Goal: Book appointment/travel/reservation

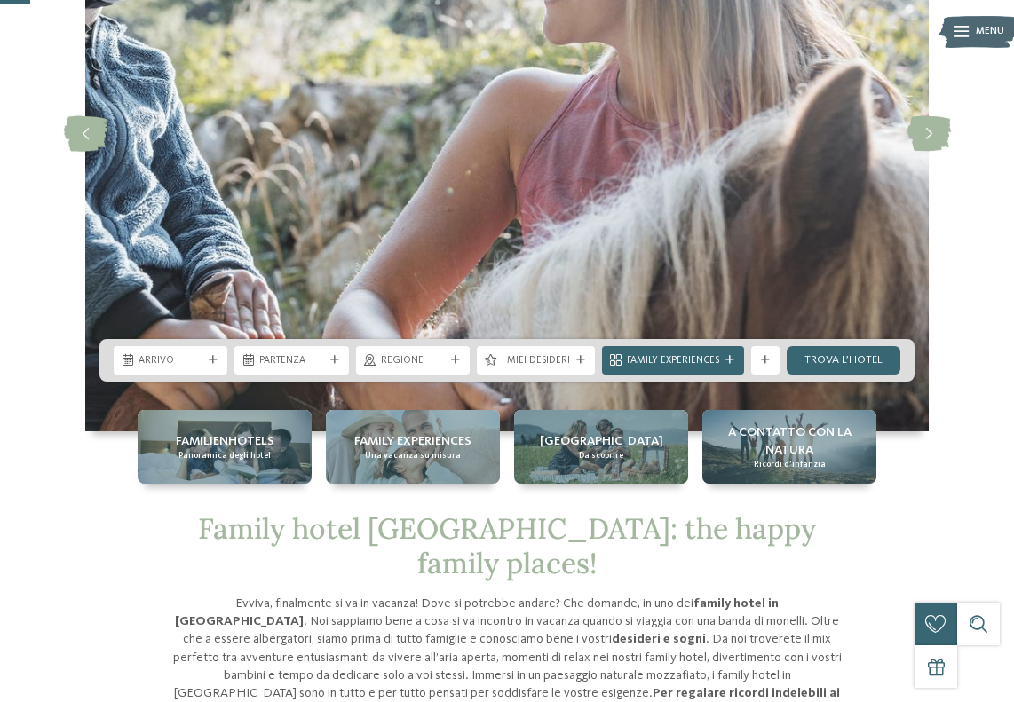
scroll to position [266, 0]
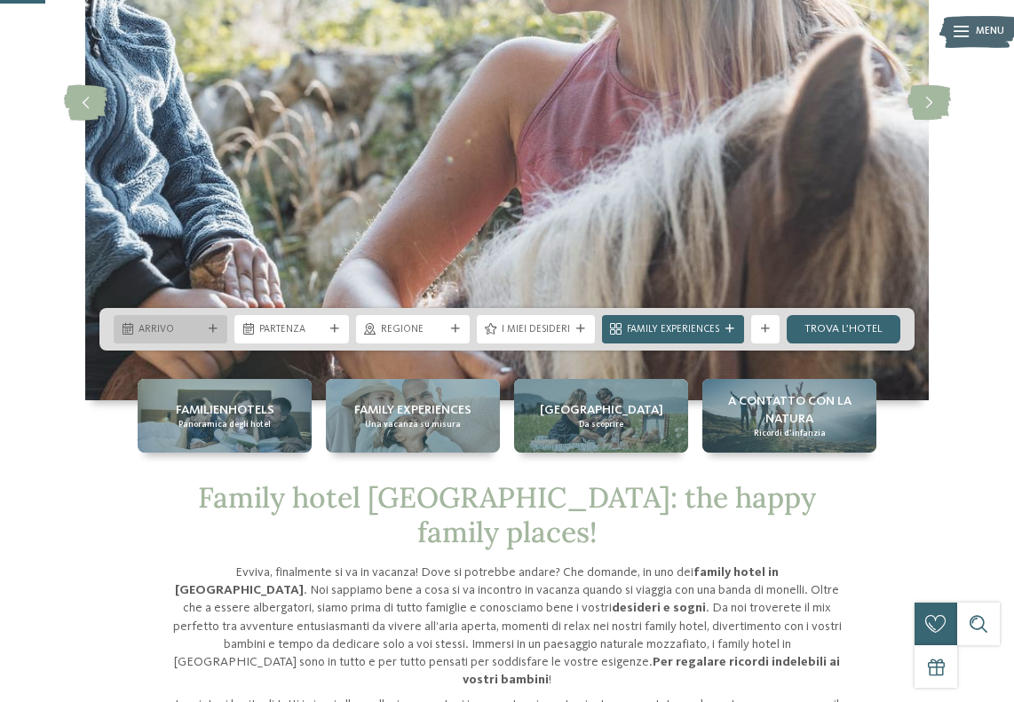
click at [182, 336] on span "Arrivo" at bounding box center [171, 330] width 64 height 14
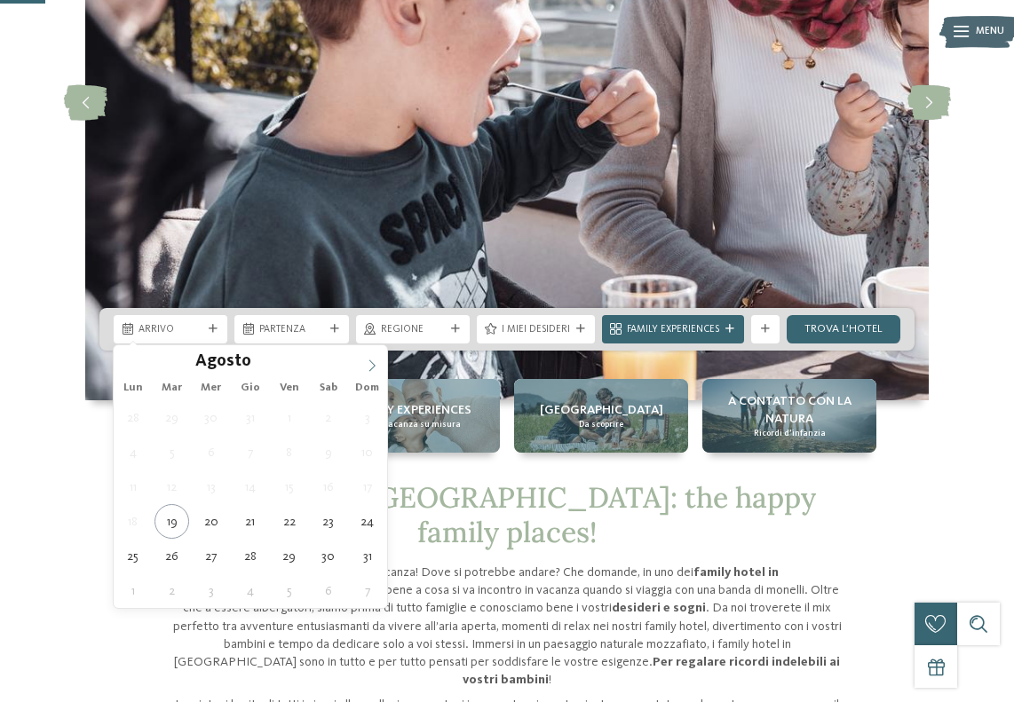
click at [376, 369] on icon at bounding box center [372, 366] width 12 height 12
click at [375, 364] on icon at bounding box center [372, 366] width 12 height 12
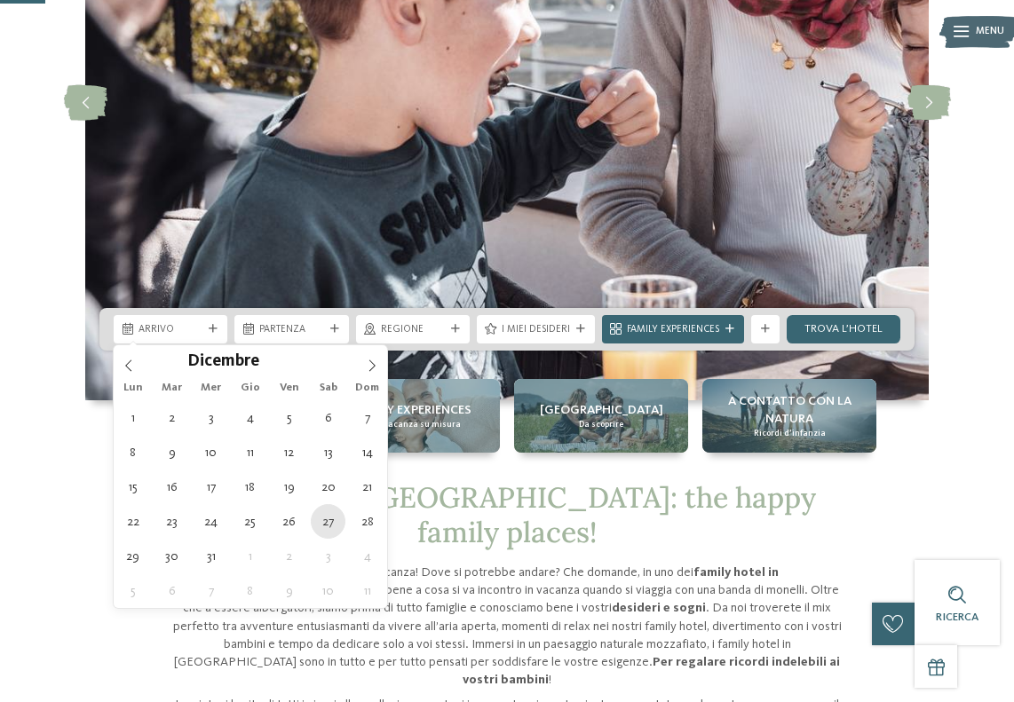
type div "[DATE]"
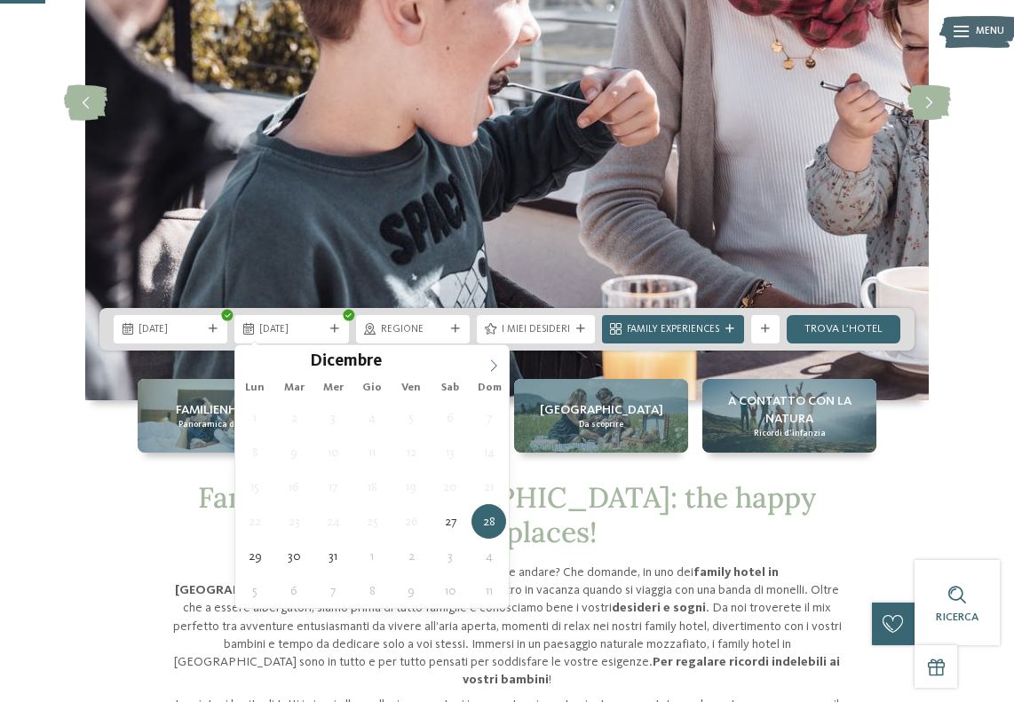
type input "****"
click at [492, 366] on icon at bounding box center [493, 366] width 12 height 12
type div "[DATE]"
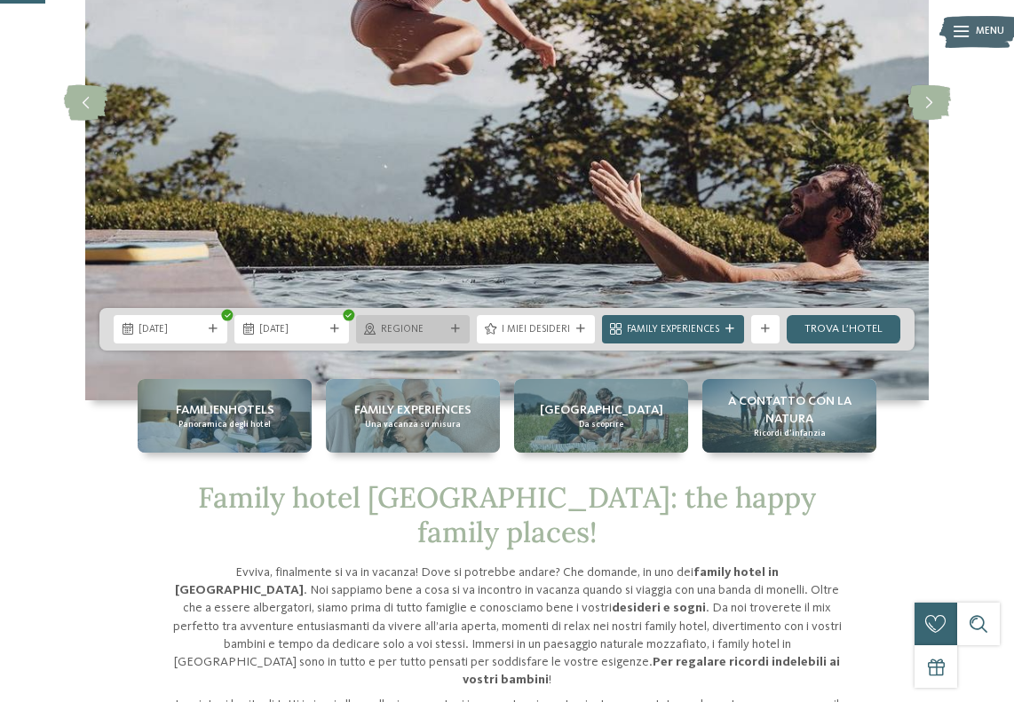
click at [412, 329] on span "Regione" at bounding box center [413, 330] width 64 height 14
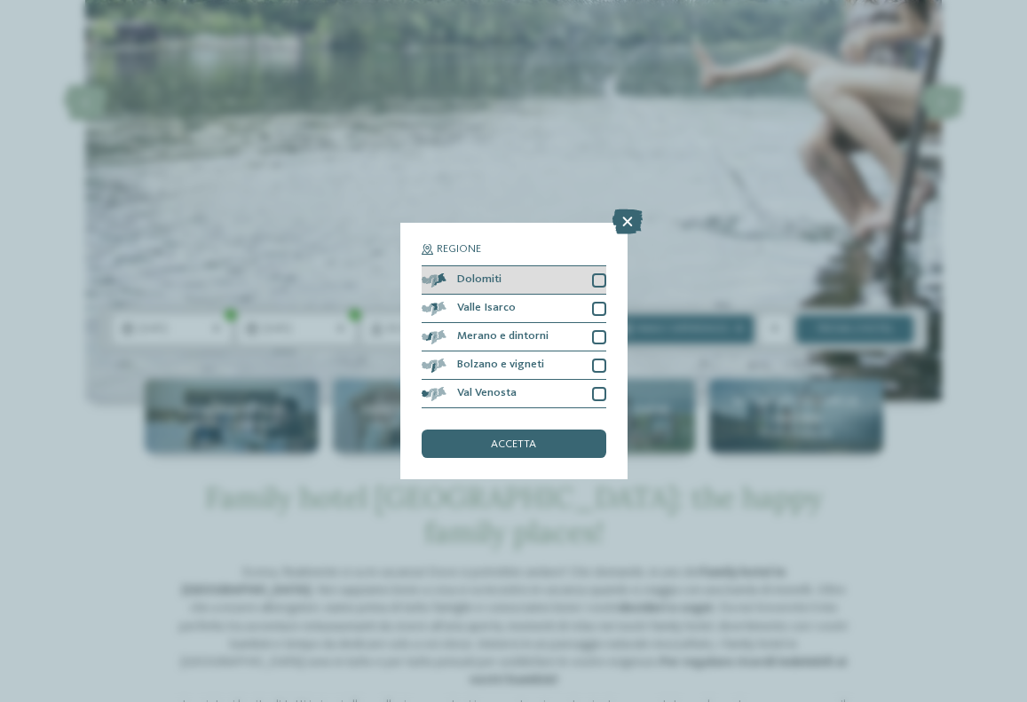
click at [598, 280] on div at bounding box center [599, 280] width 14 height 14
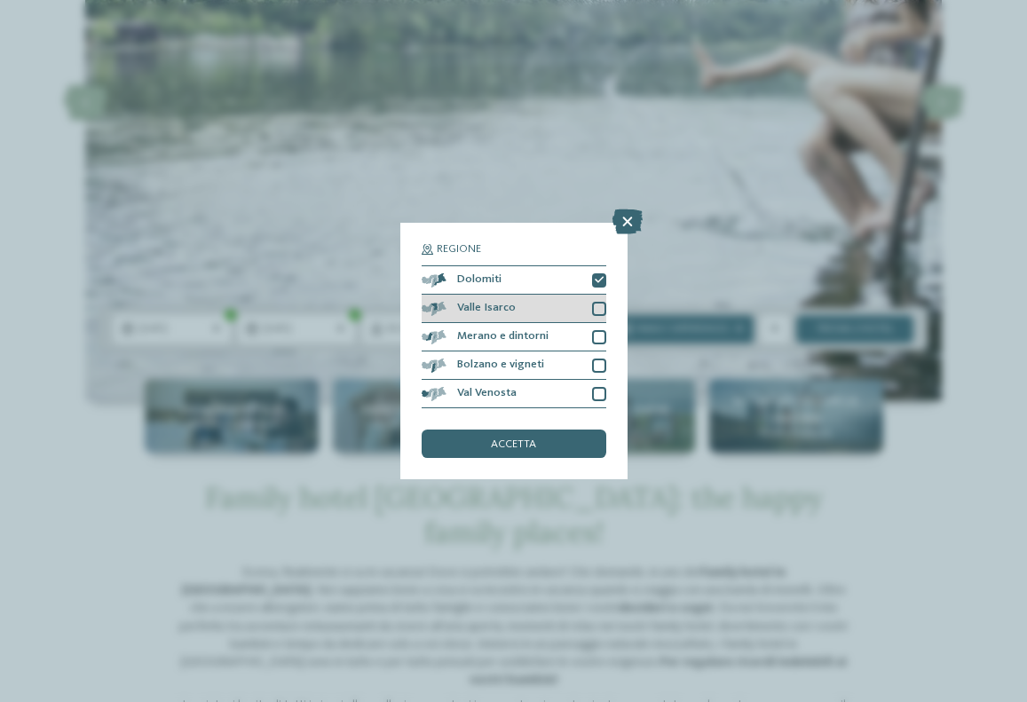
click at [600, 308] on div at bounding box center [599, 309] width 14 height 14
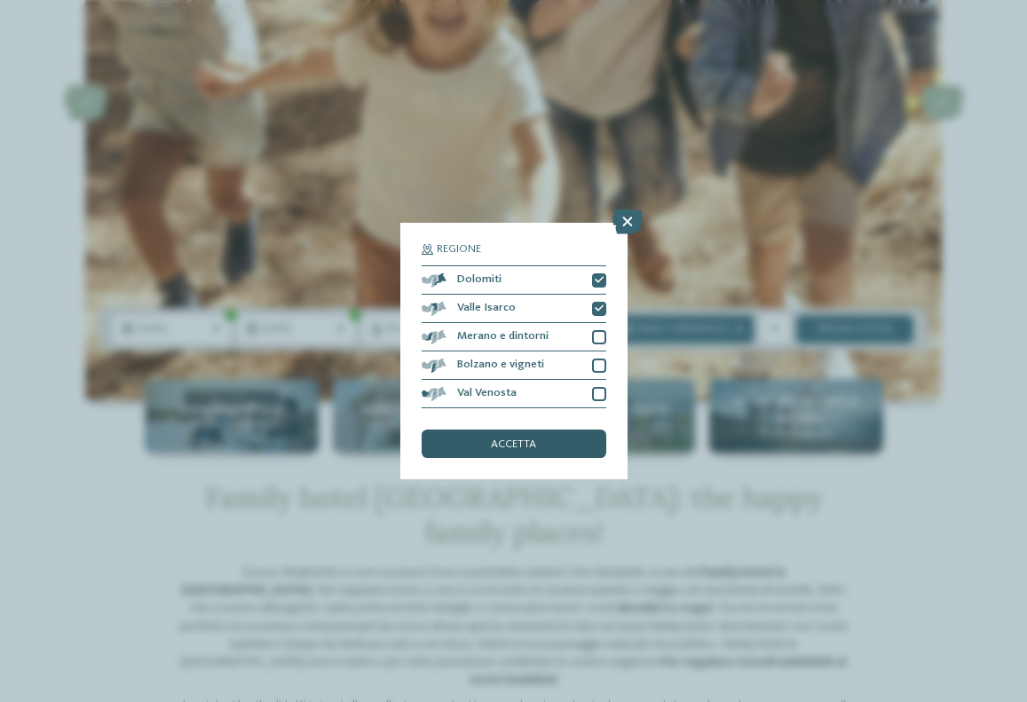
click at [568, 447] on div "accetta" at bounding box center [514, 444] width 185 height 28
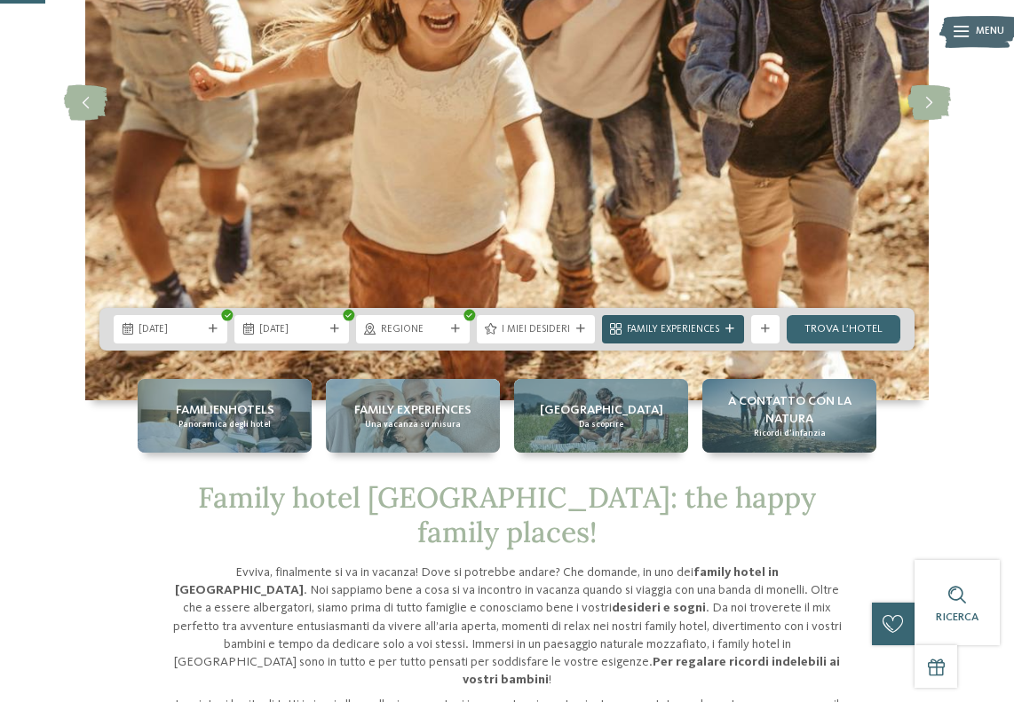
click at [707, 330] on span "Family Experiences" at bounding box center [673, 330] width 92 height 14
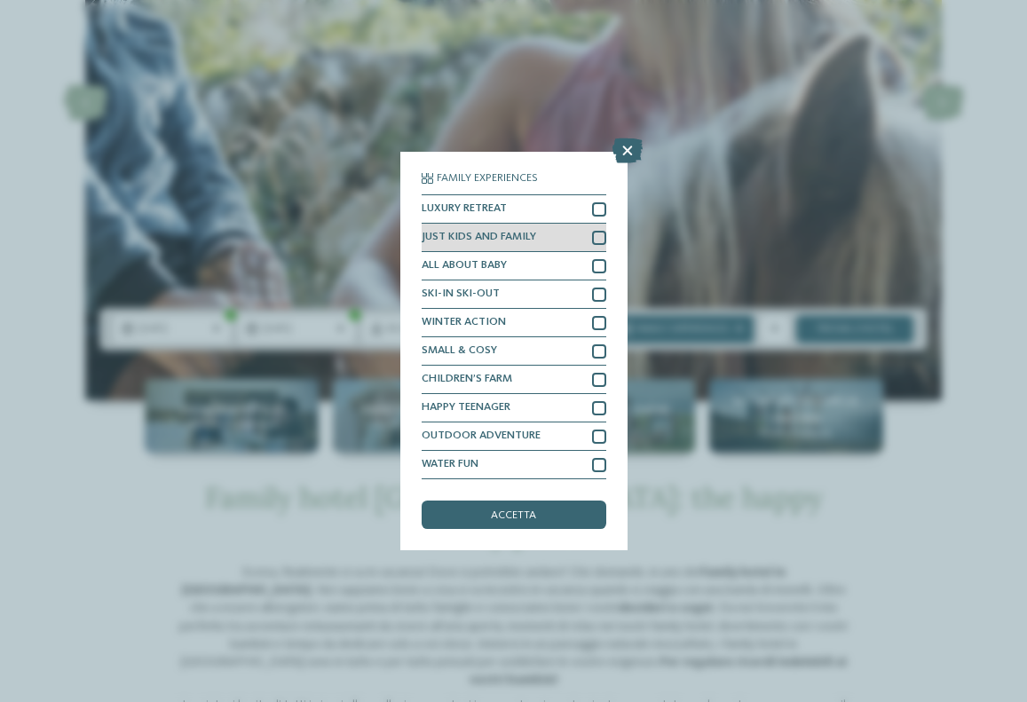
click at [597, 237] on div at bounding box center [599, 238] width 14 height 14
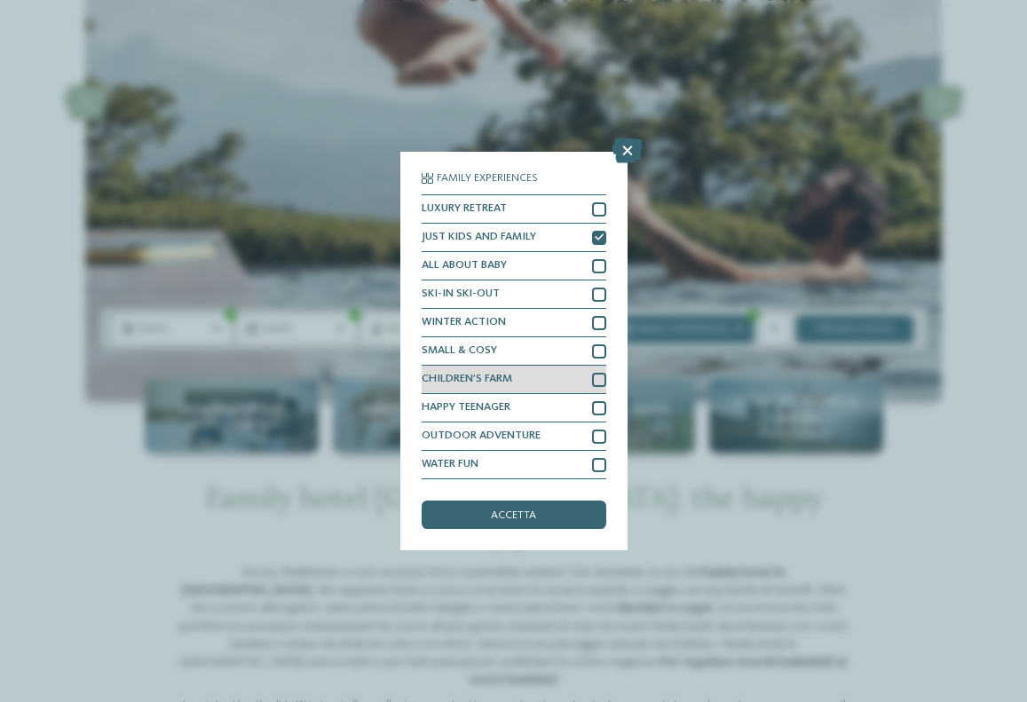
click at [600, 379] on div at bounding box center [599, 380] width 14 height 14
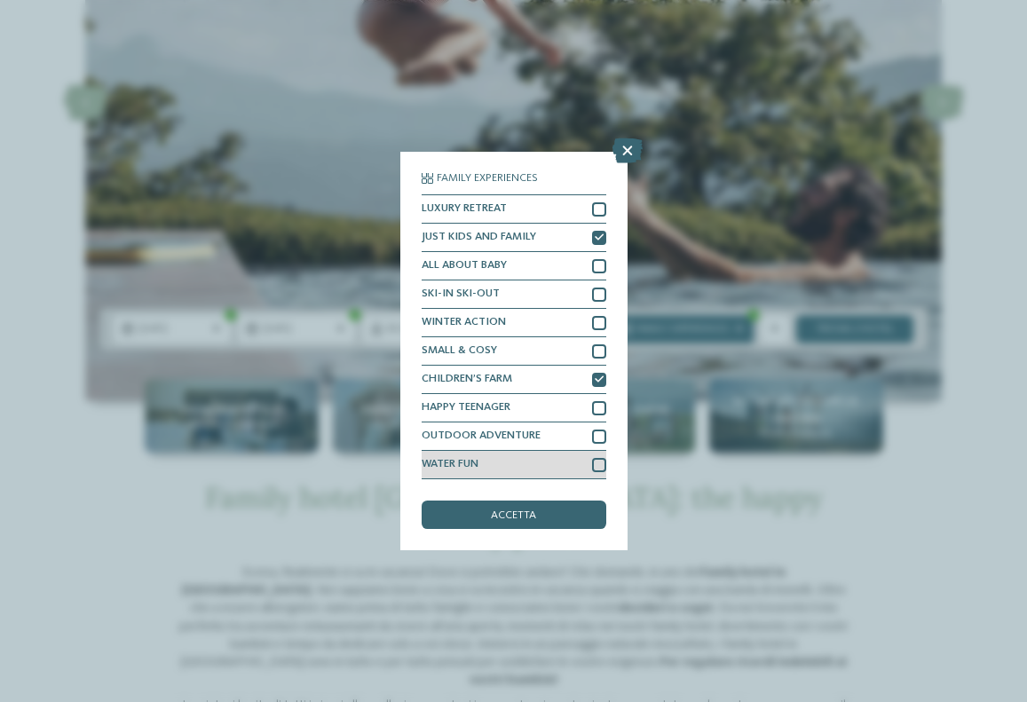
click at [598, 467] on div at bounding box center [599, 465] width 14 height 14
click at [598, 465] on icon at bounding box center [599, 465] width 9 height 9
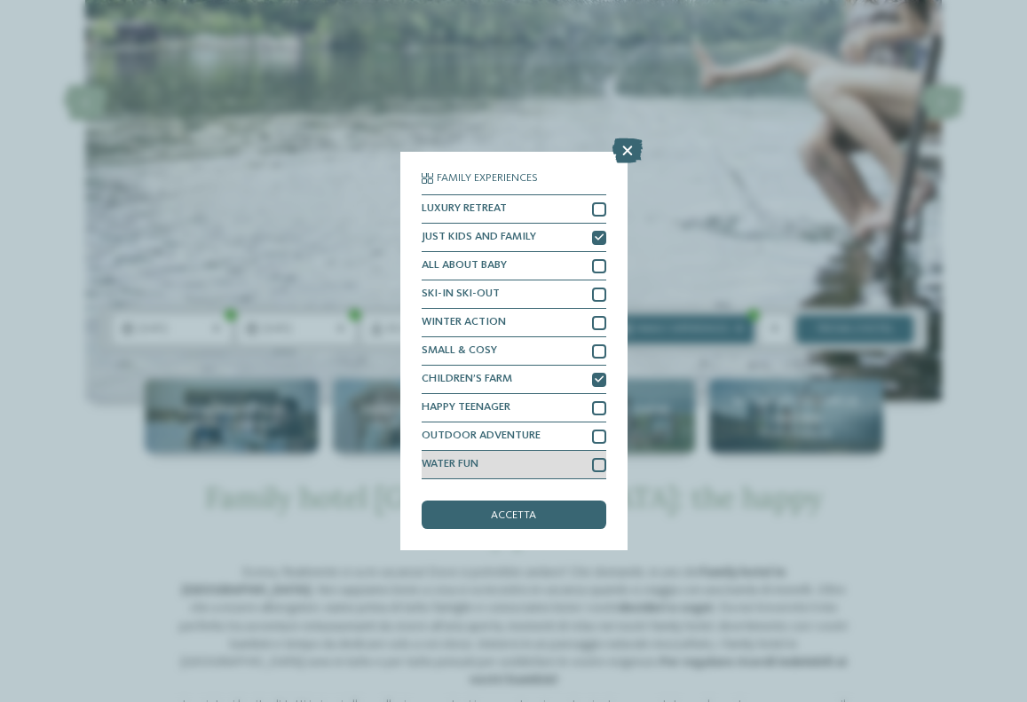
click at [597, 465] on div at bounding box center [599, 465] width 14 height 14
click at [558, 527] on div "accetta" at bounding box center [514, 515] width 185 height 28
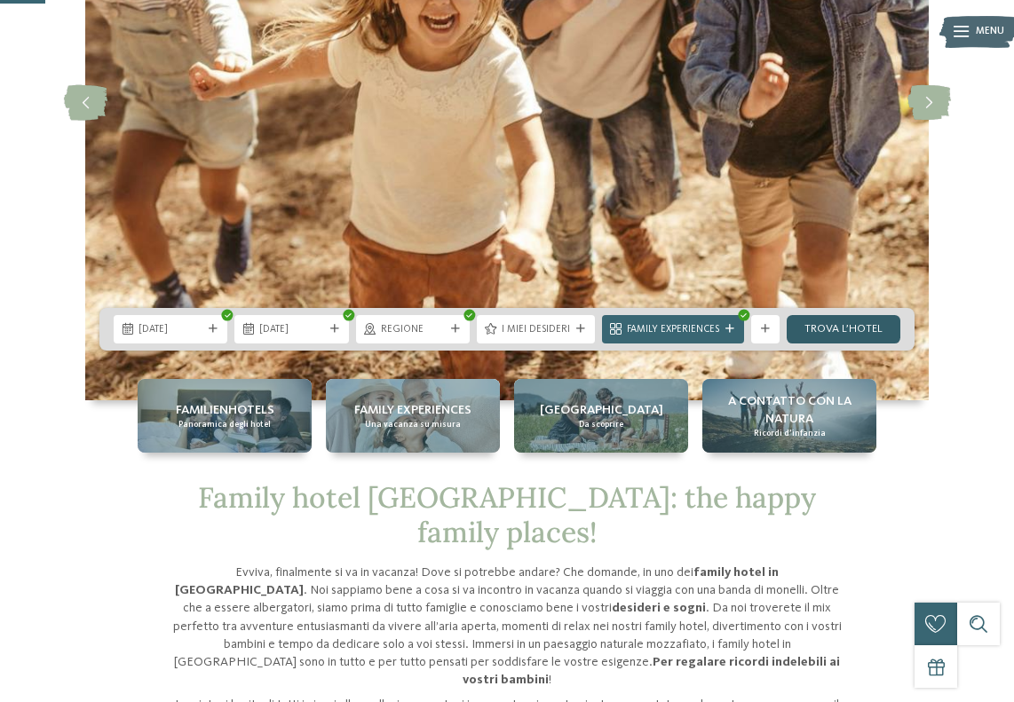
click at [836, 329] on link "trova l’hotel" at bounding box center [844, 329] width 114 height 28
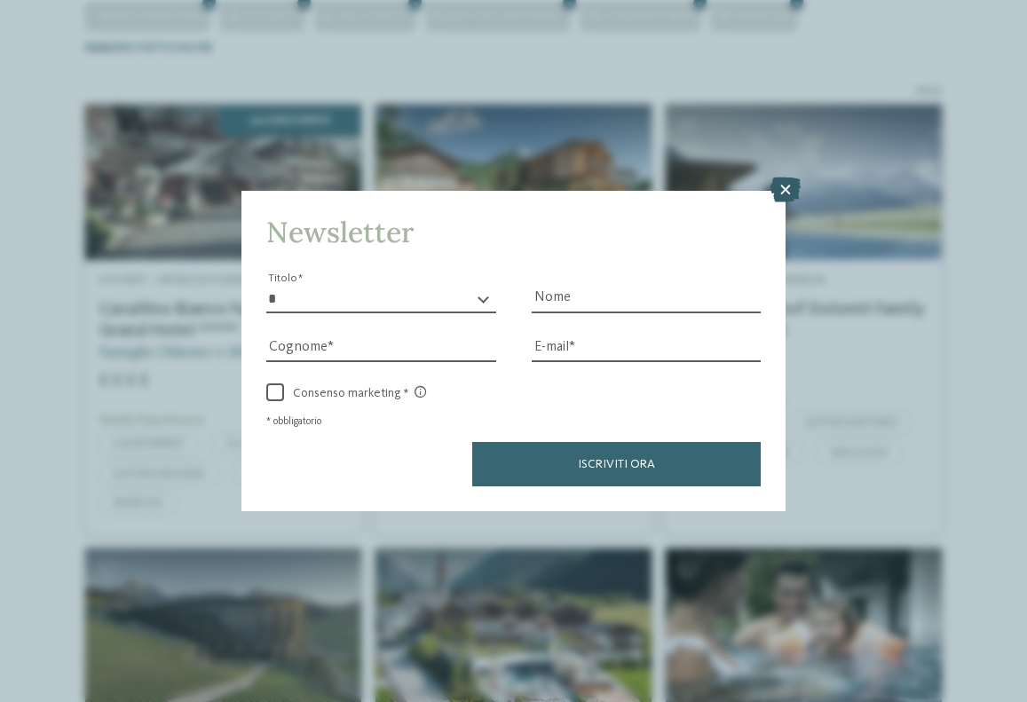
click at [791, 188] on icon at bounding box center [786, 190] width 30 height 25
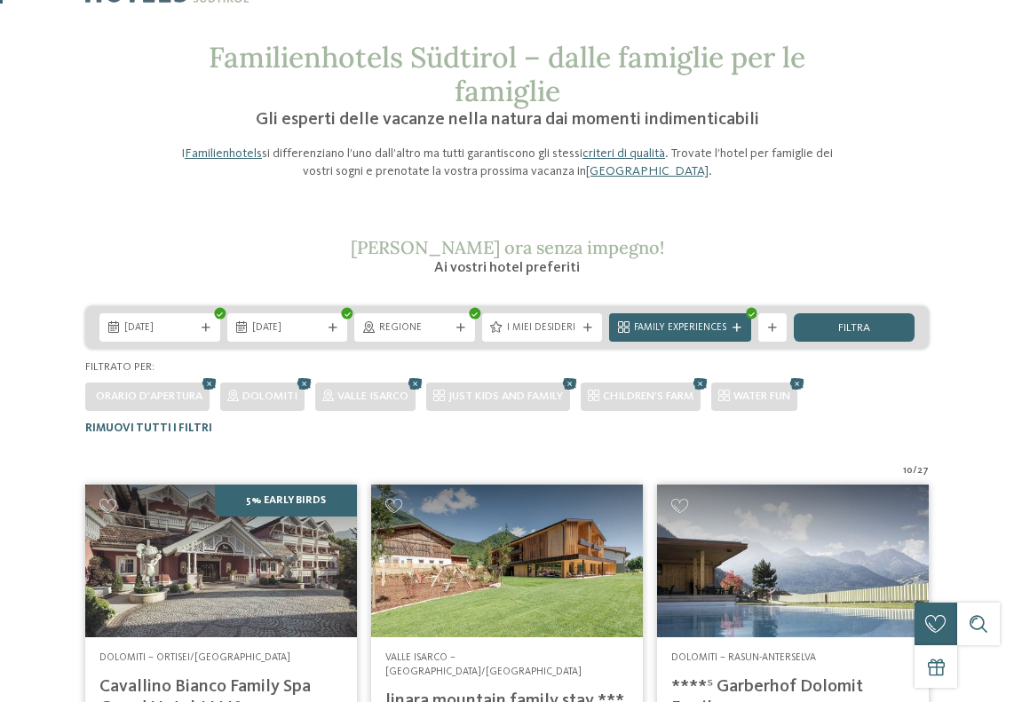
scroll to position [355, 0]
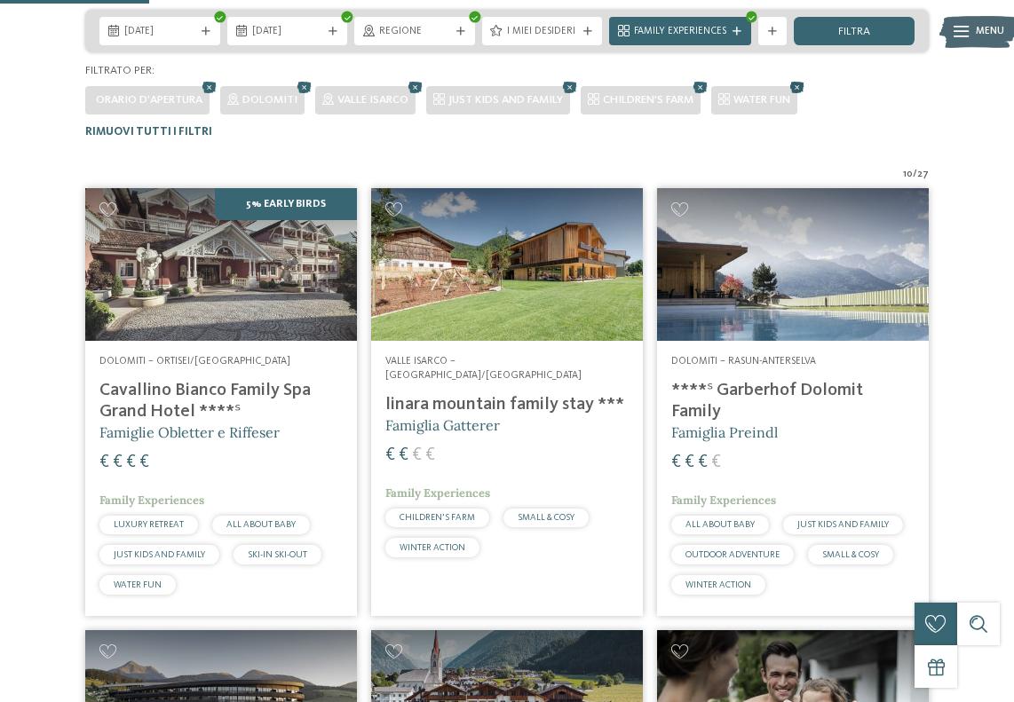
click at [807, 83] on icon at bounding box center [797, 88] width 21 height 19
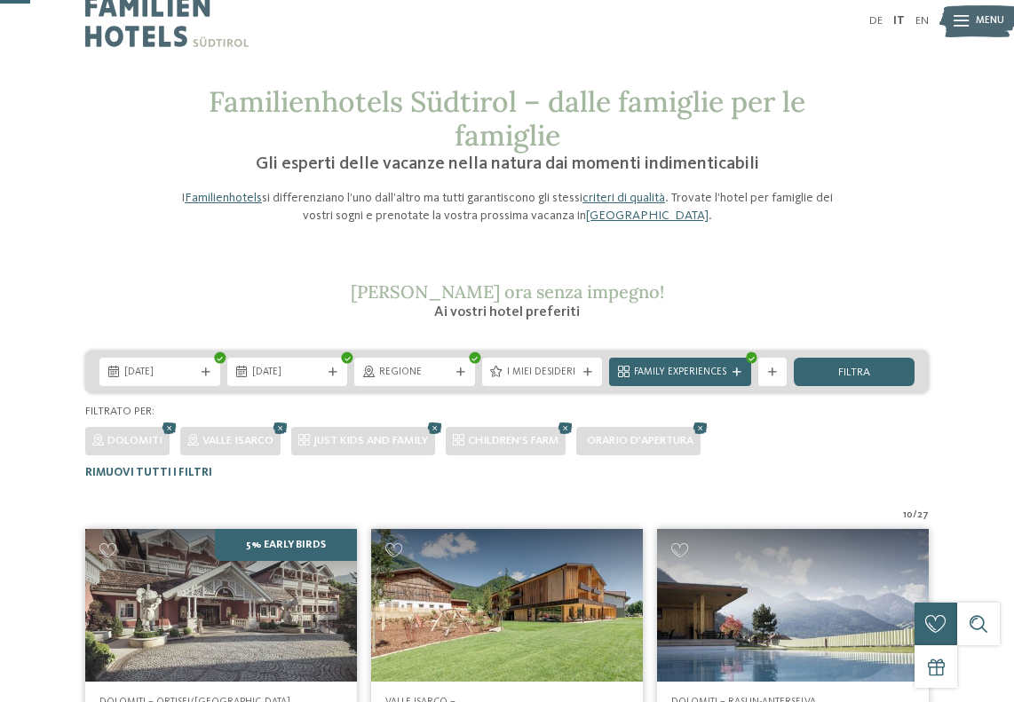
scroll to position [0, 0]
